Goal: Task Accomplishment & Management: Complete application form

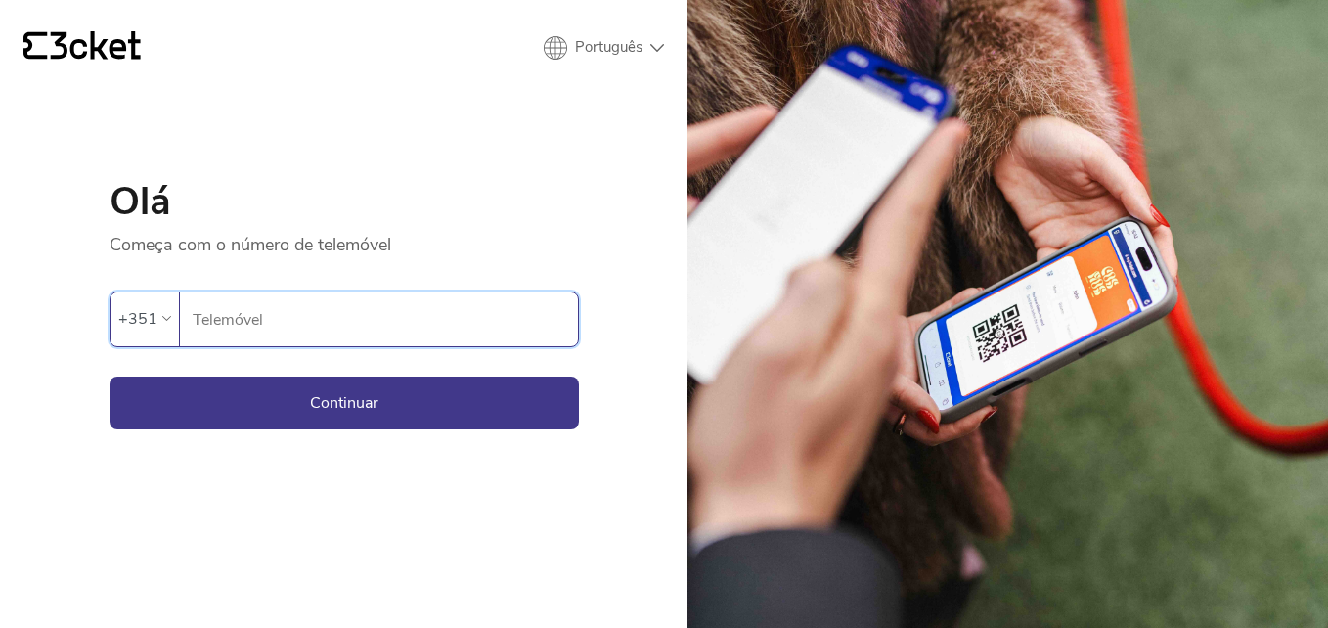
click at [367, 327] on input "Telemóvel" at bounding box center [385, 319] width 386 height 54
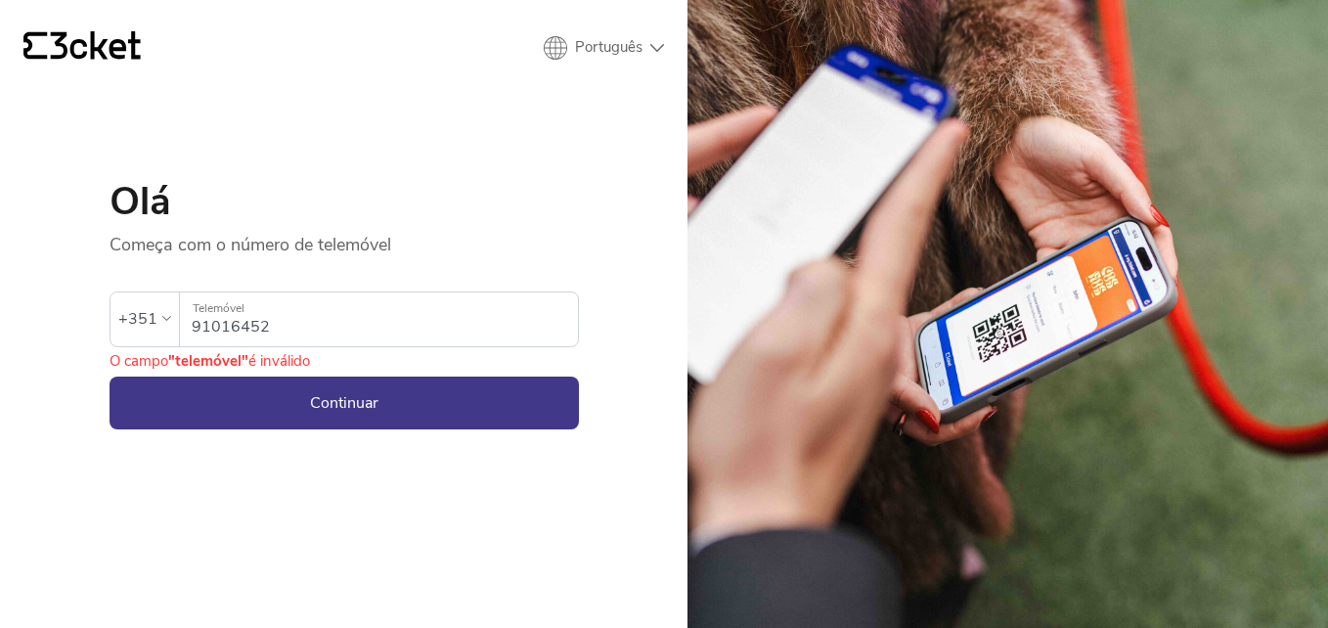
click at [227, 510] on div "{' '} Português English Português Español Olá Começa com o número de telemóvel …" at bounding box center [344, 314] width 688 height 628
click at [359, 403] on button "Continuar" at bounding box center [344, 403] width 469 height 53
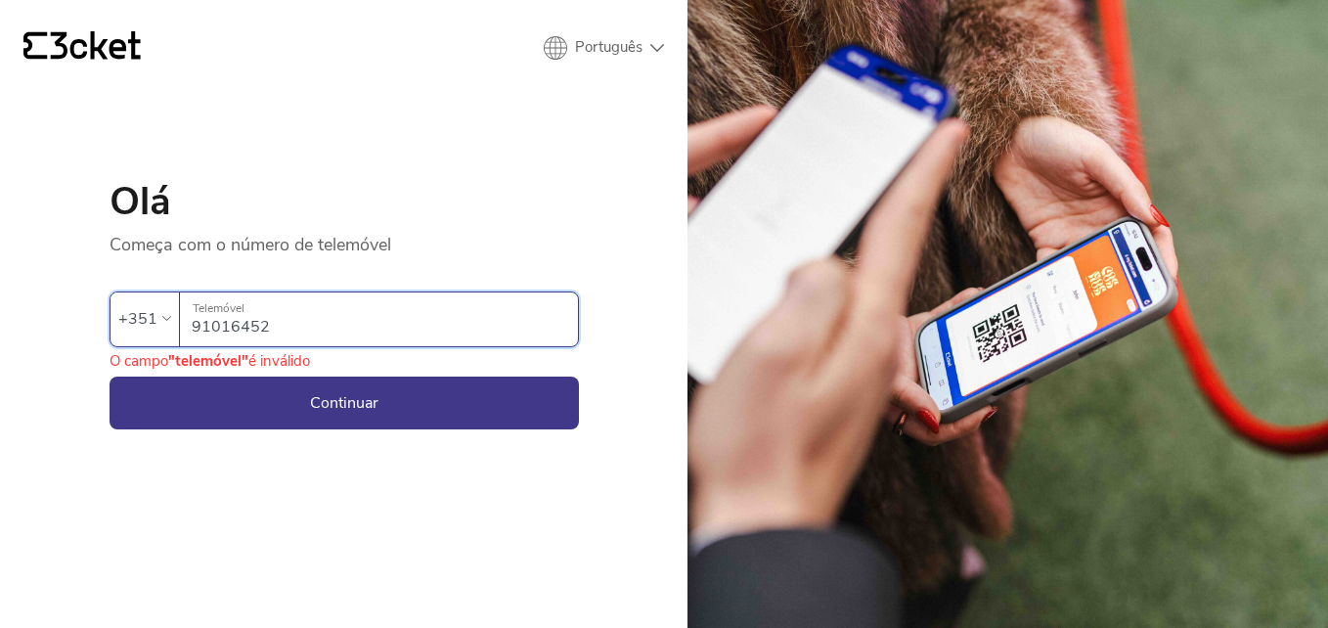
click at [303, 334] on input "91016452" at bounding box center [385, 319] width 386 height 54
type input "910164527"
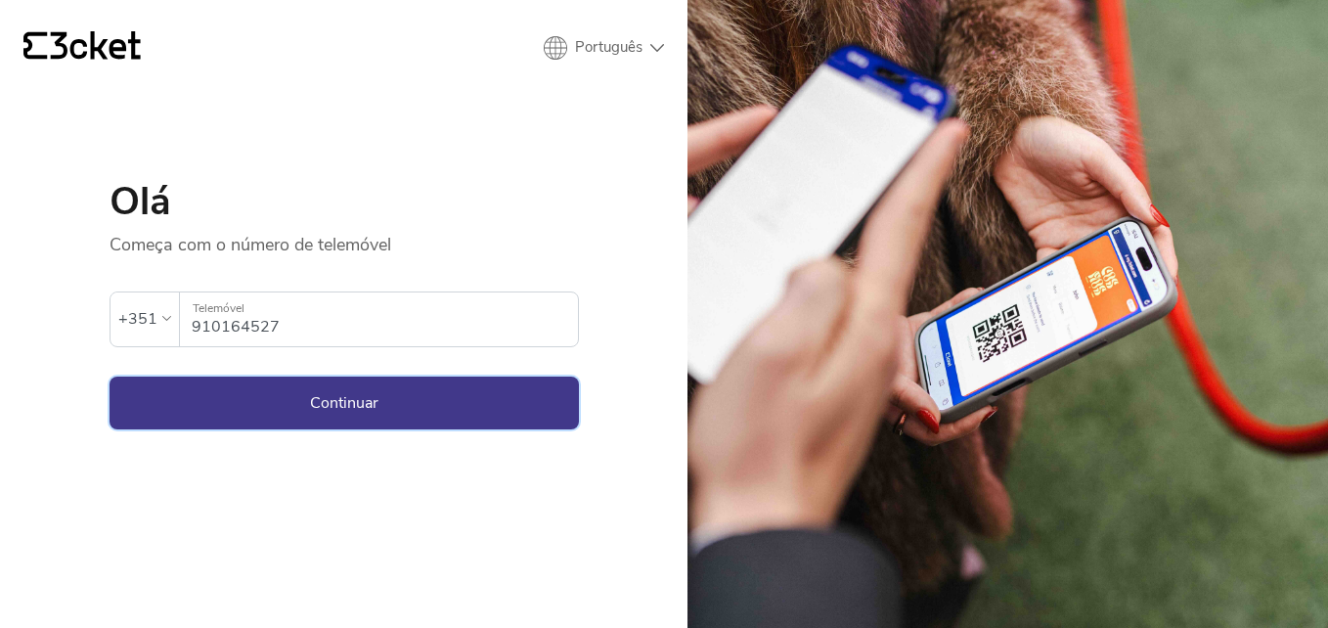
click at [352, 404] on button "Continuar" at bounding box center [344, 403] width 469 height 53
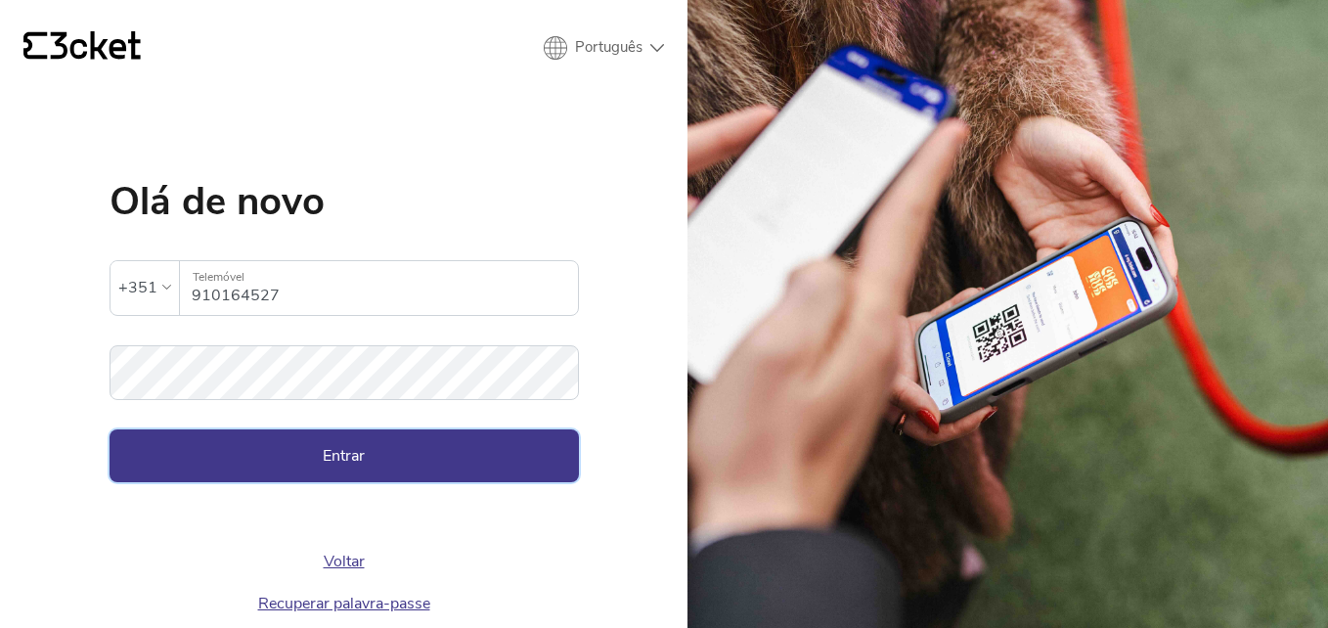
click at [351, 453] on button "Entrar" at bounding box center [344, 455] width 469 height 53
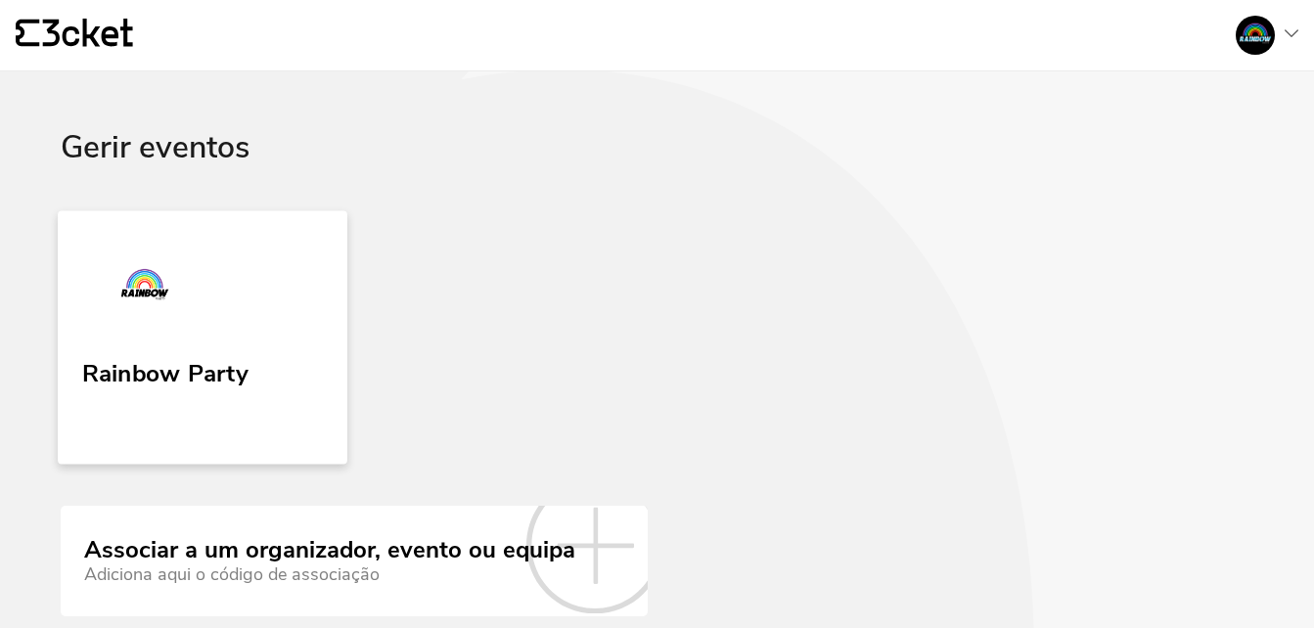
click at [247, 351] on link "Rainbow Party" at bounding box center [203, 336] width 290 height 253
